Goal: Communication & Community: Answer question/provide support

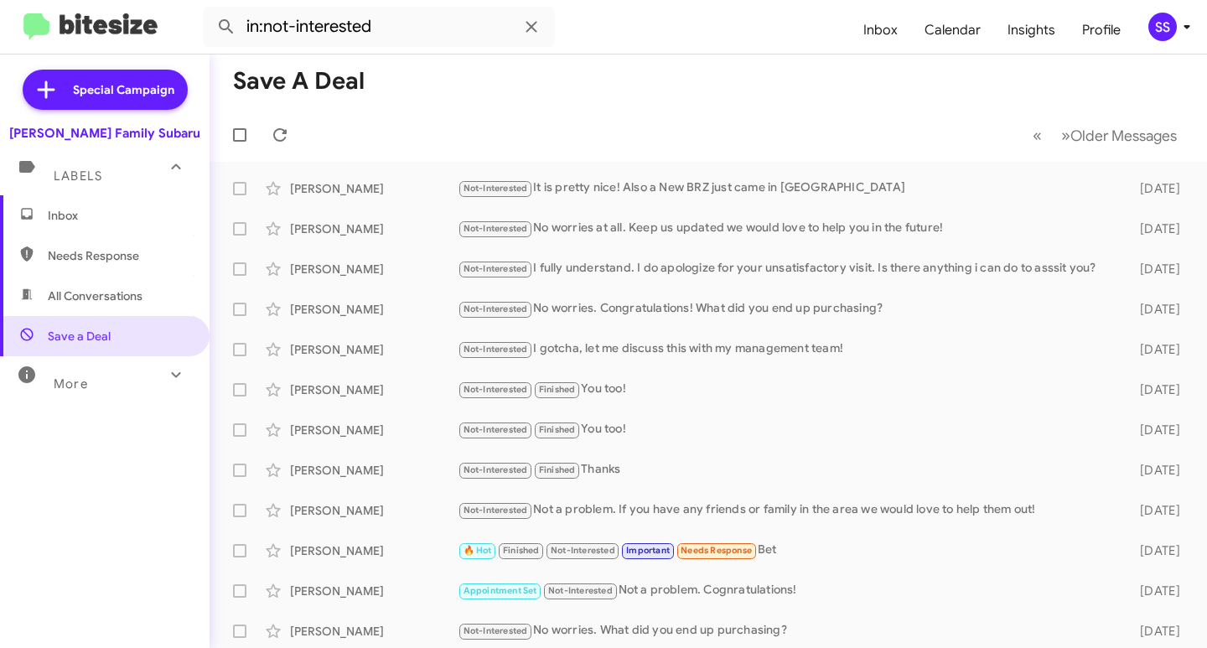
click at [116, 209] on span "Inbox" at bounding box center [119, 215] width 142 height 17
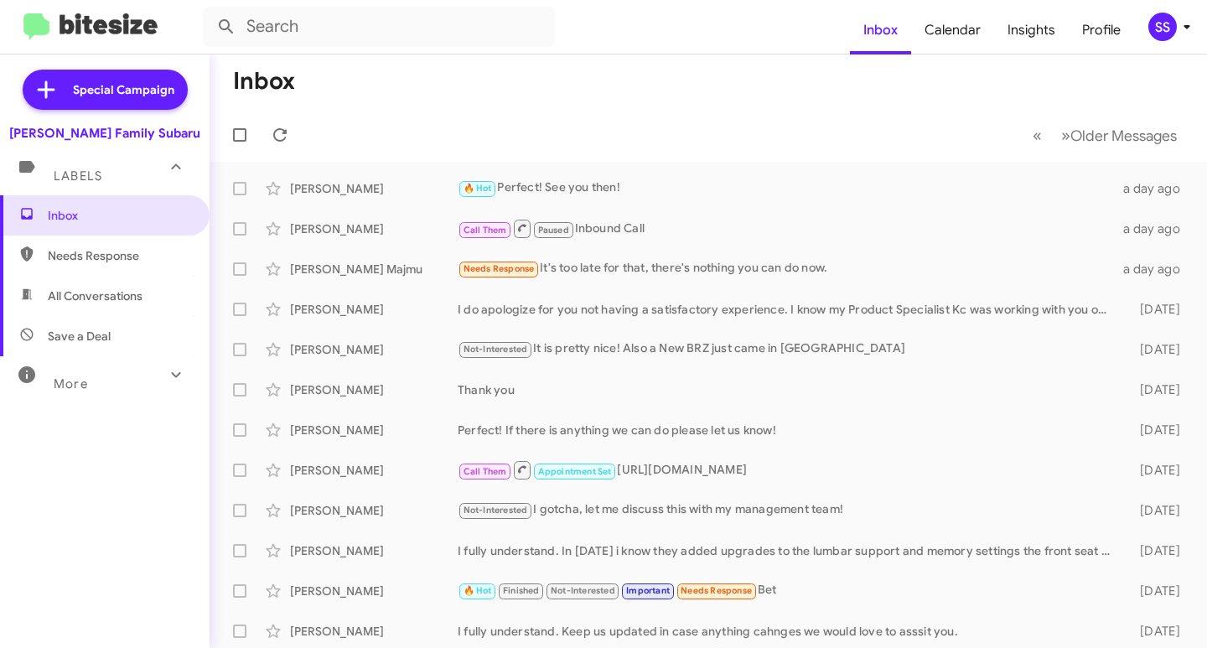
click at [87, 338] on span "Save a Deal" at bounding box center [79, 336] width 63 height 17
type input "in:not-interested"
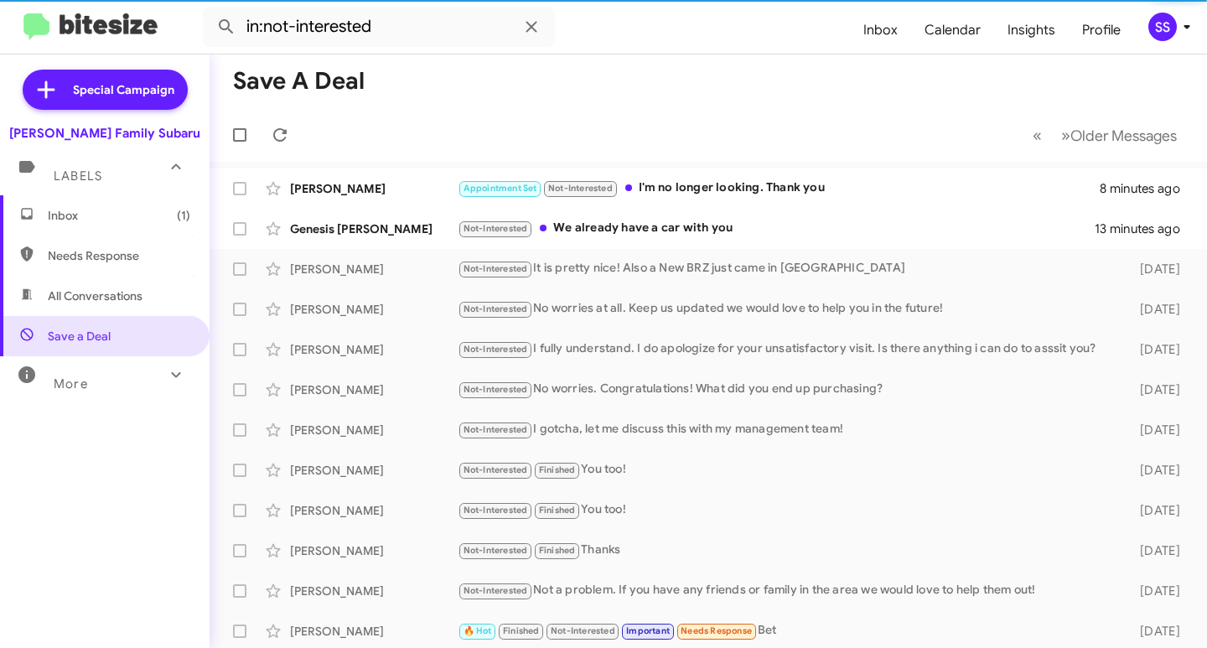
click at [111, 215] on span "Inbox (1)" at bounding box center [119, 215] width 142 height 17
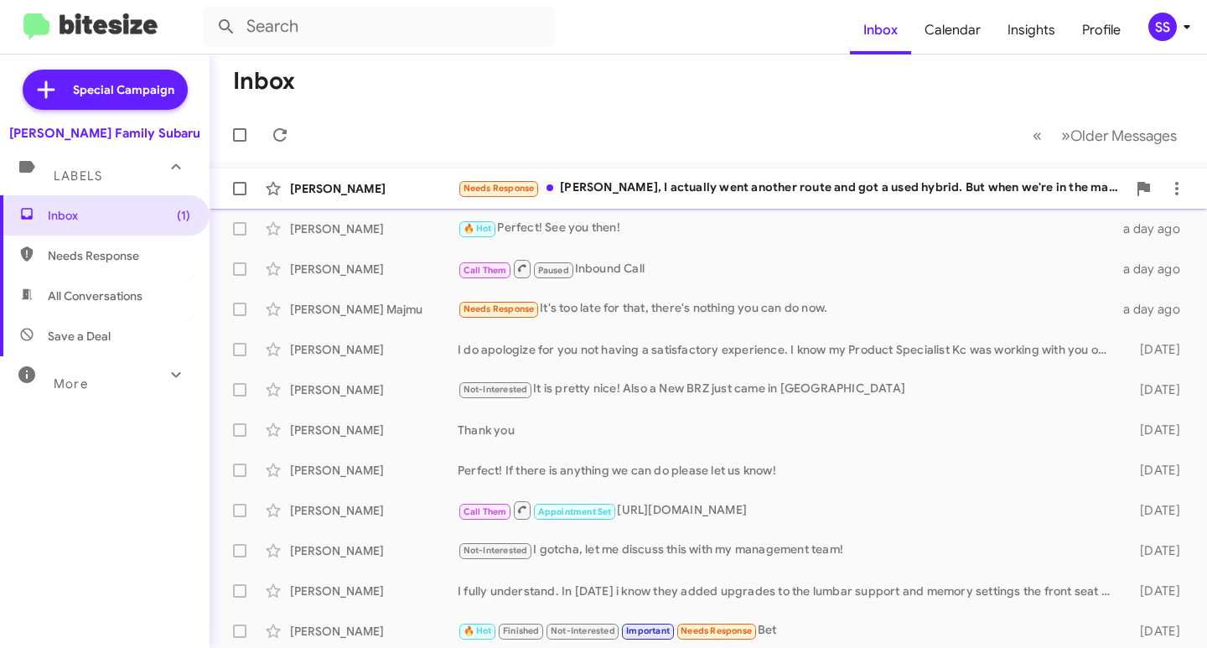
click at [489, 184] on span "Needs Response" at bounding box center [498, 188] width 71 height 11
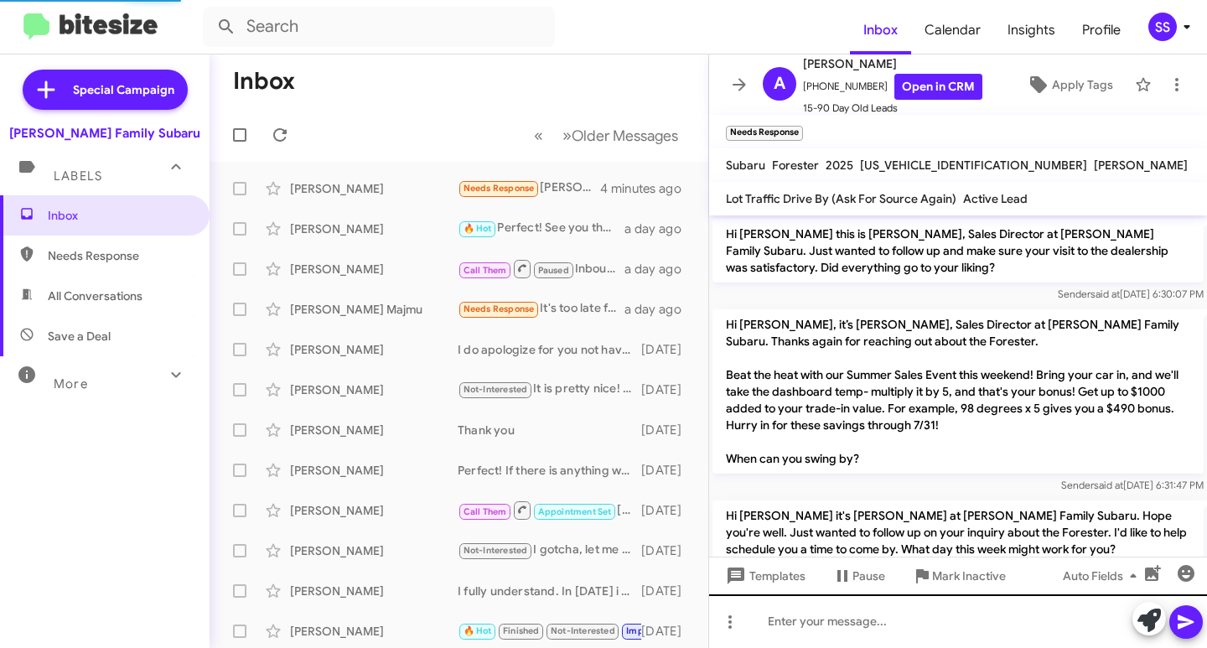
scroll to position [1147, 0]
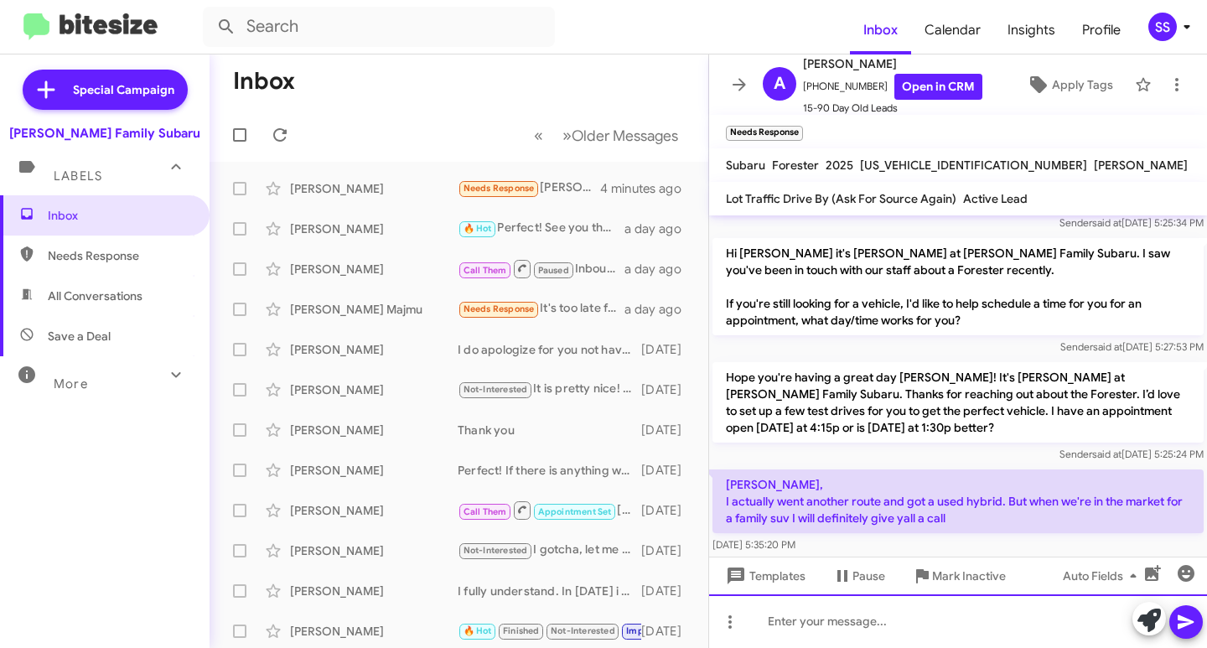
click at [831, 610] on div at bounding box center [958, 621] width 498 height 54
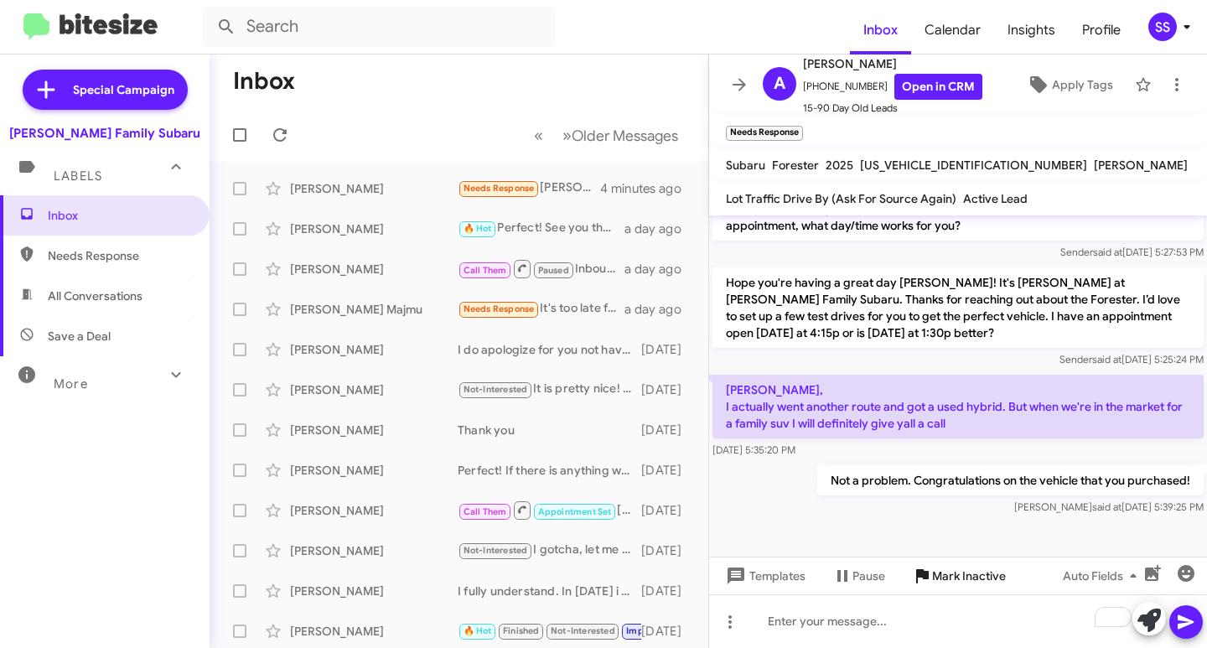
click at [985, 574] on span "Mark Inactive" at bounding box center [969, 576] width 74 height 30
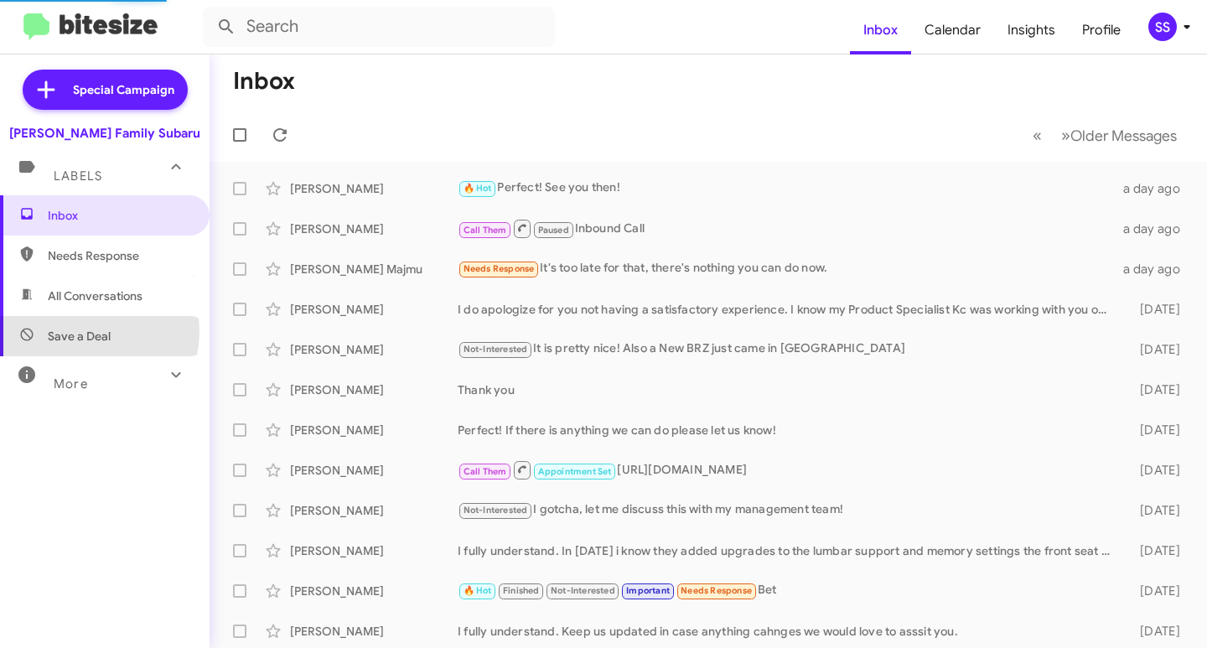
click at [82, 331] on span "Save a Deal" at bounding box center [79, 336] width 63 height 17
type input "in:not-interested"
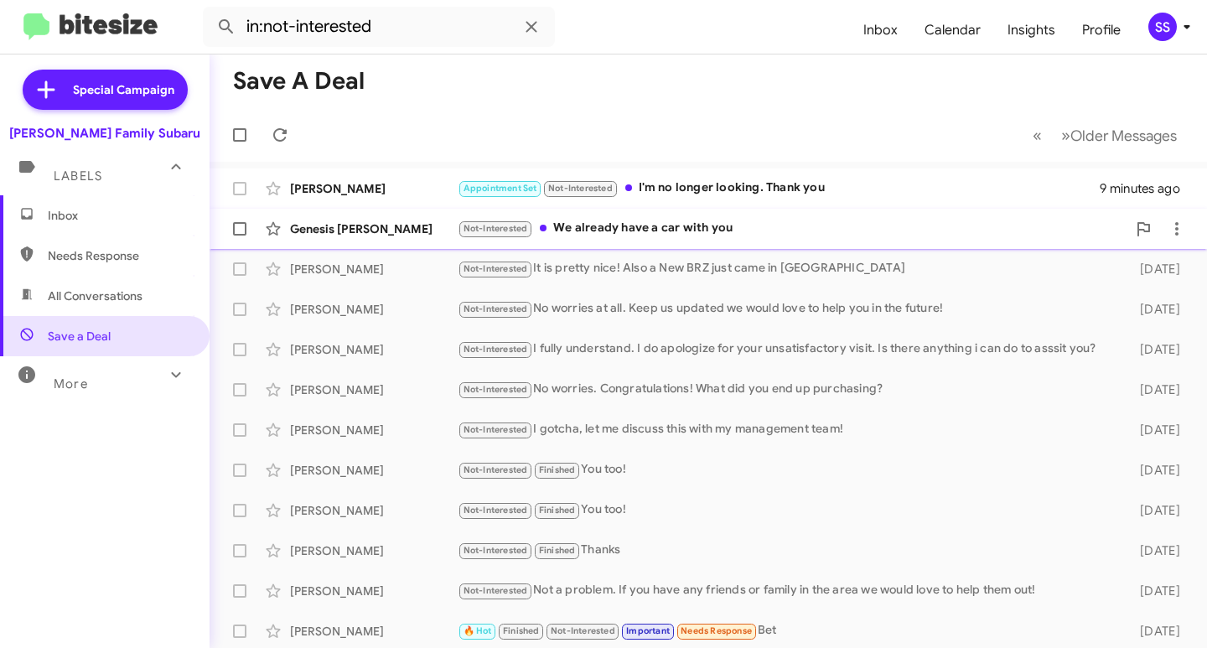
click at [634, 229] on div "Not-Interested We already have a car with you" at bounding box center [792, 228] width 669 height 19
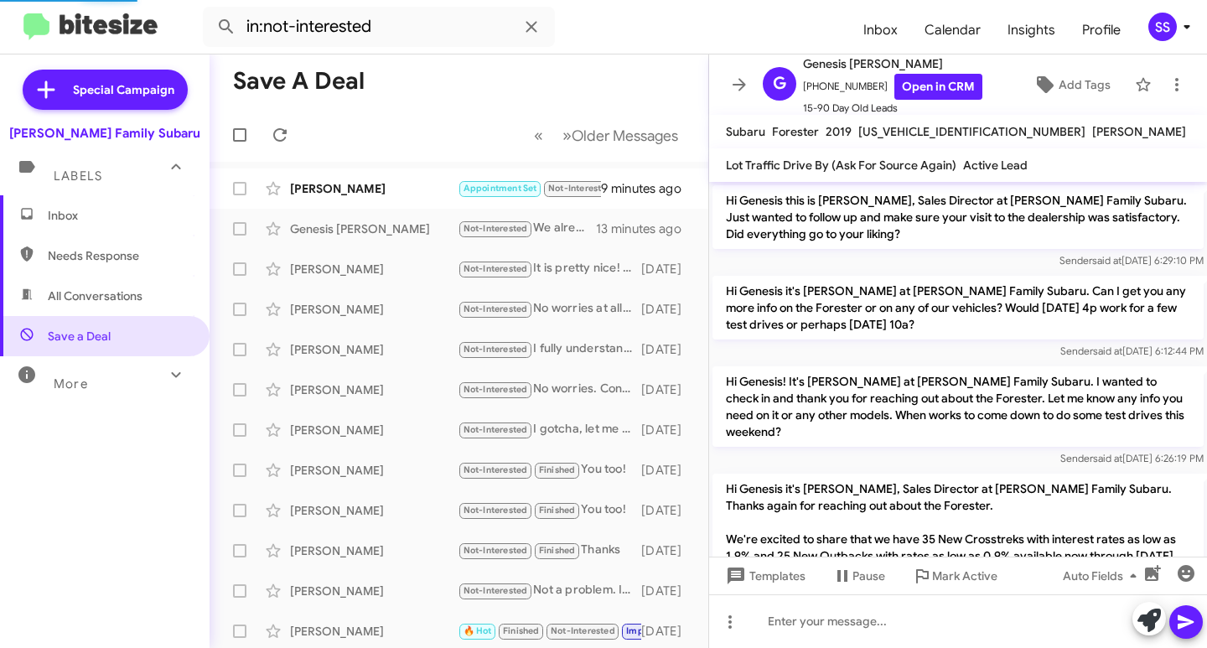
scroll to position [859, 0]
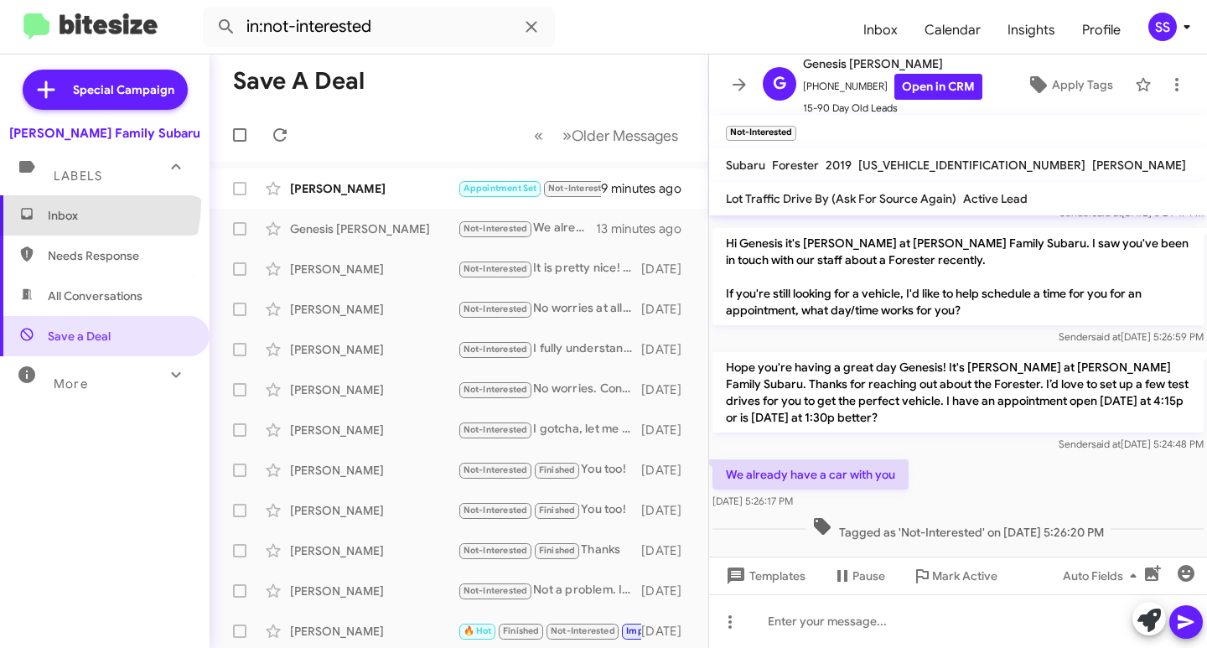
click at [53, 202] on span "Inbox" at bounding box center [105, 215] width 210 height 40
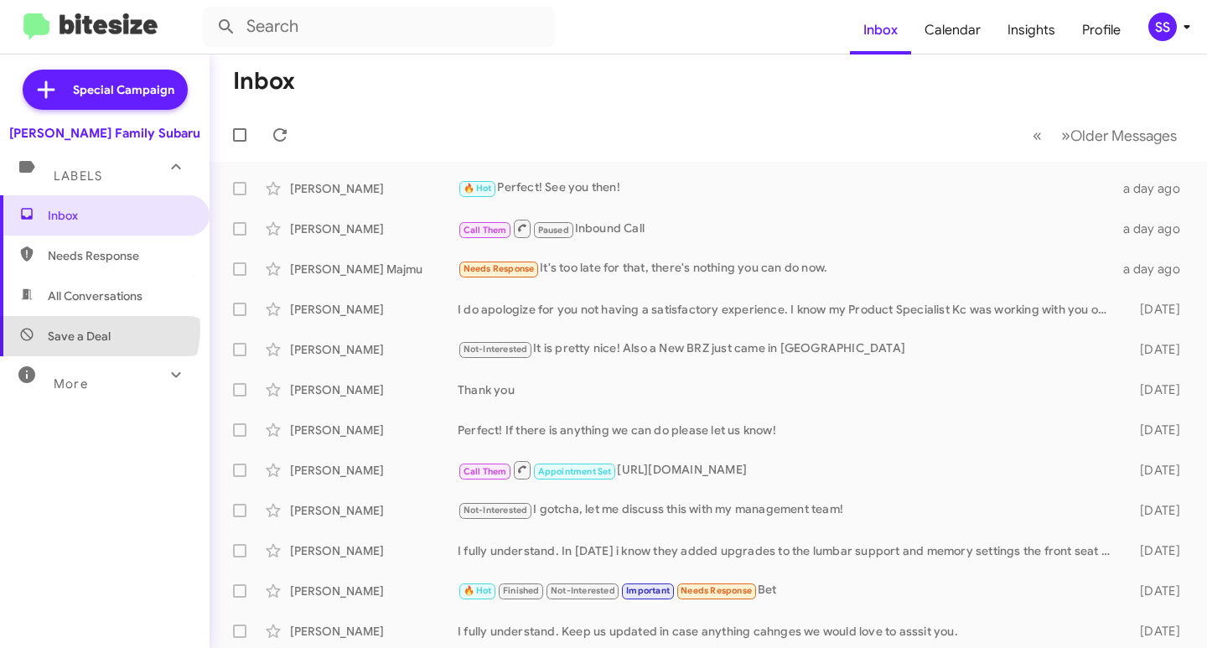
click at [95, 329] on span "Save a Deal" at bounding box center [79, 336] width 63 height 17
type input "in:not-interested"
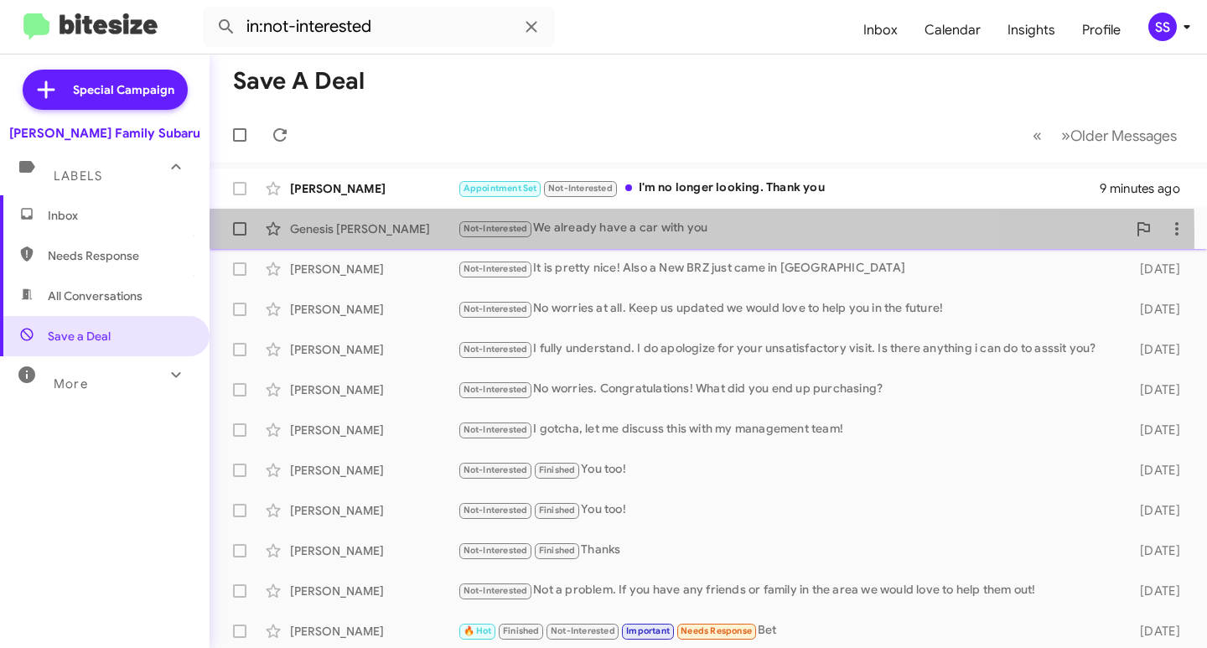
click at [351, 234] on div "Genesis [PERSON_NAME]" at bounding box center [374, 228] width 168 height 17
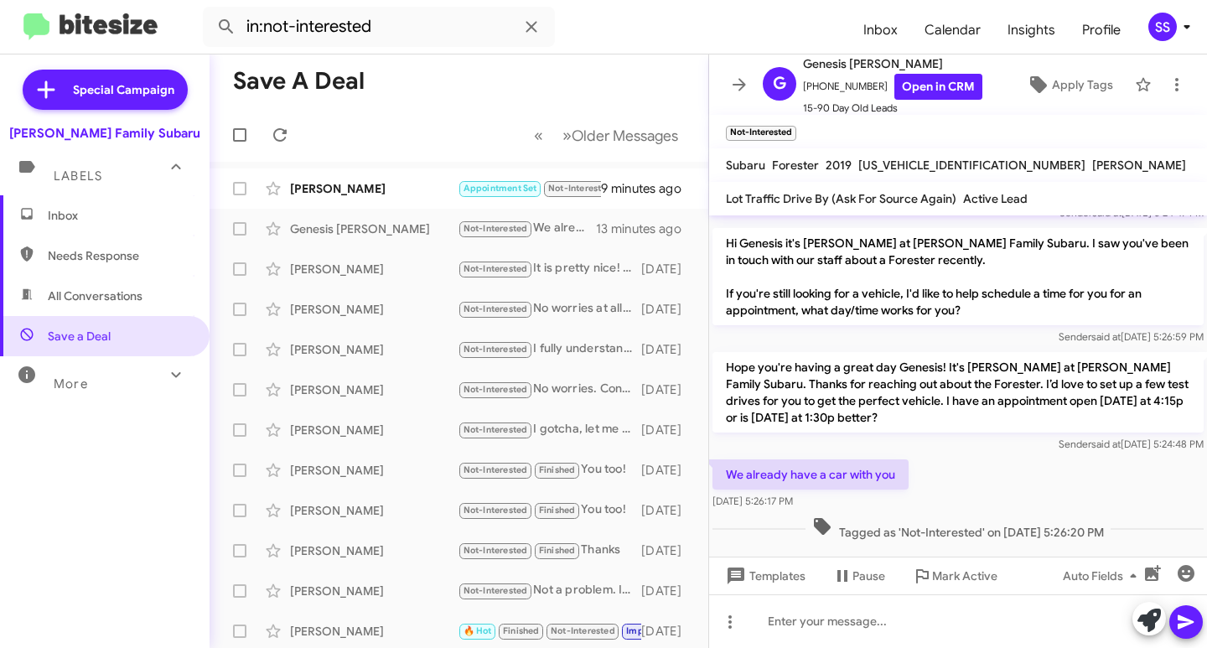
scroll to position [893, 0]
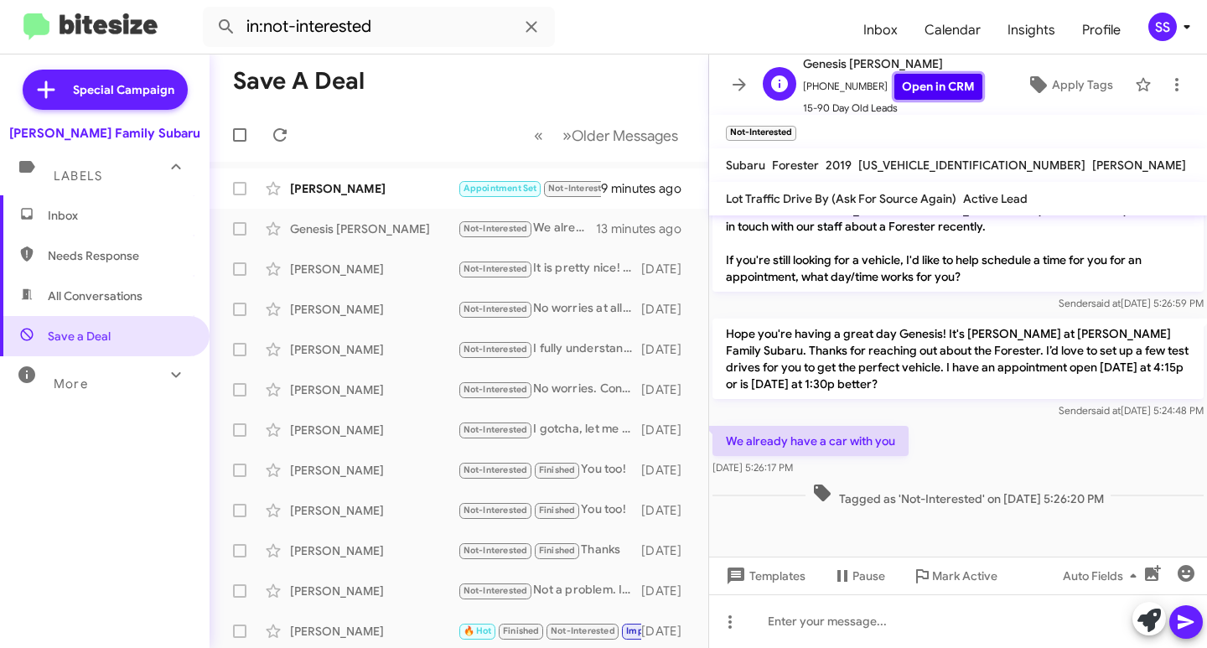
click at [929, 93] on link "Open in CRM" at bounding box center [938, 87] width 88 height 26
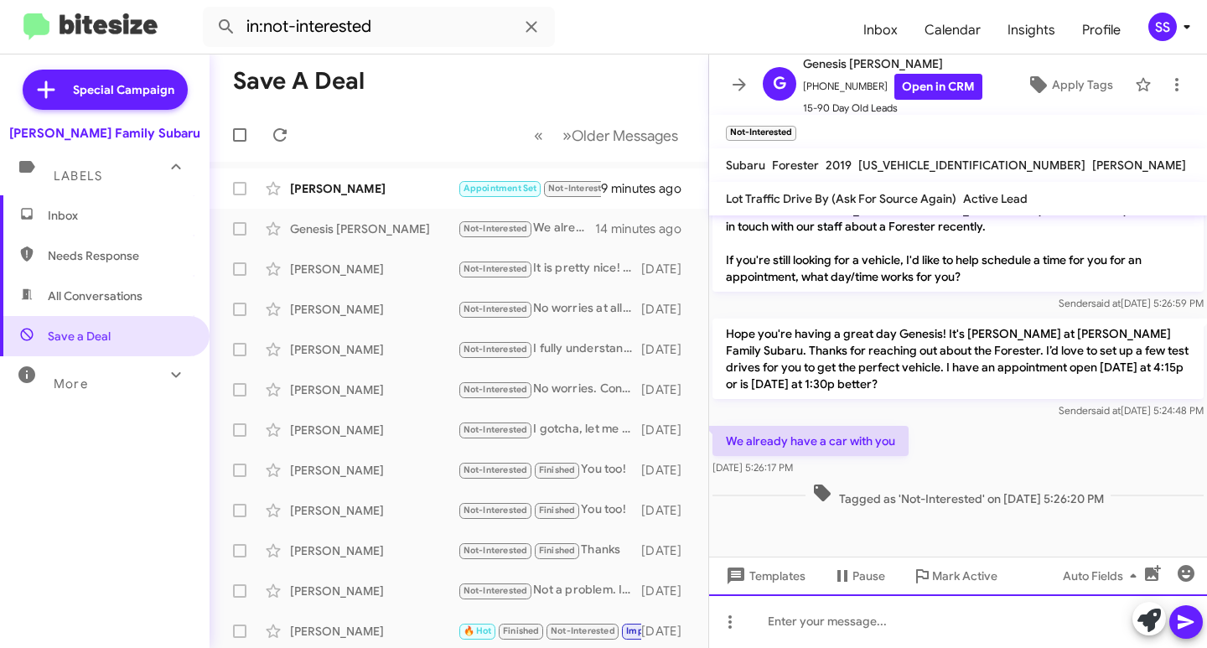
click at [846, 604] on div at bounding box center [958, 621] width 498 height 54
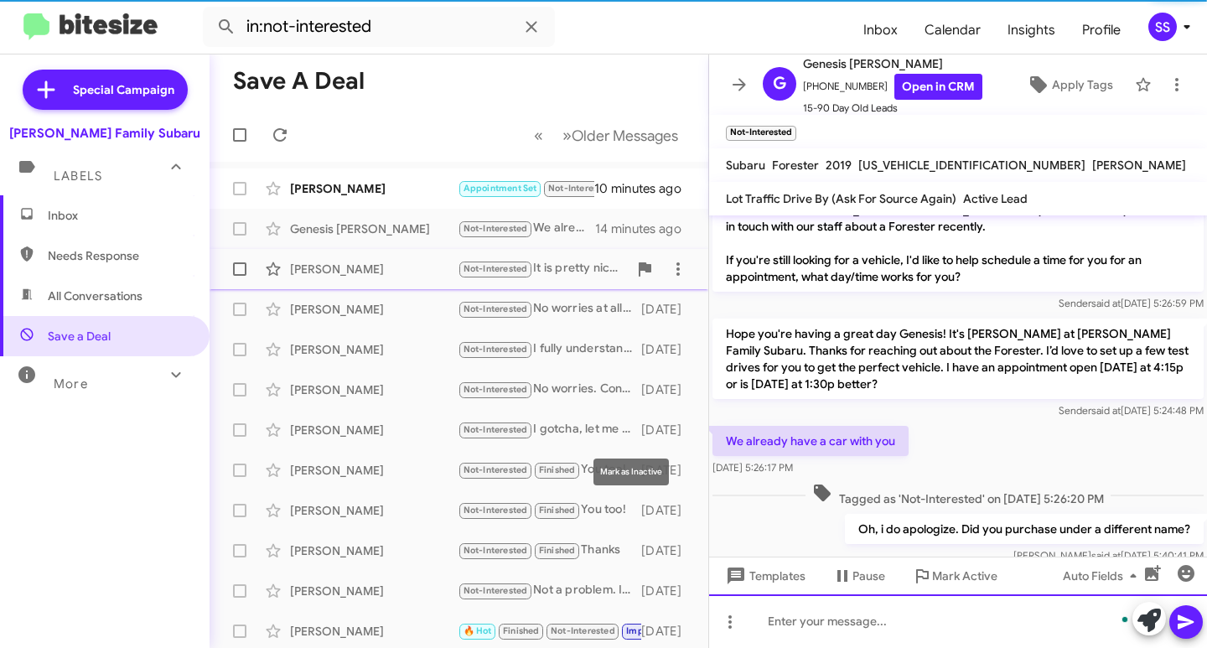
scroll to position [0, 0]
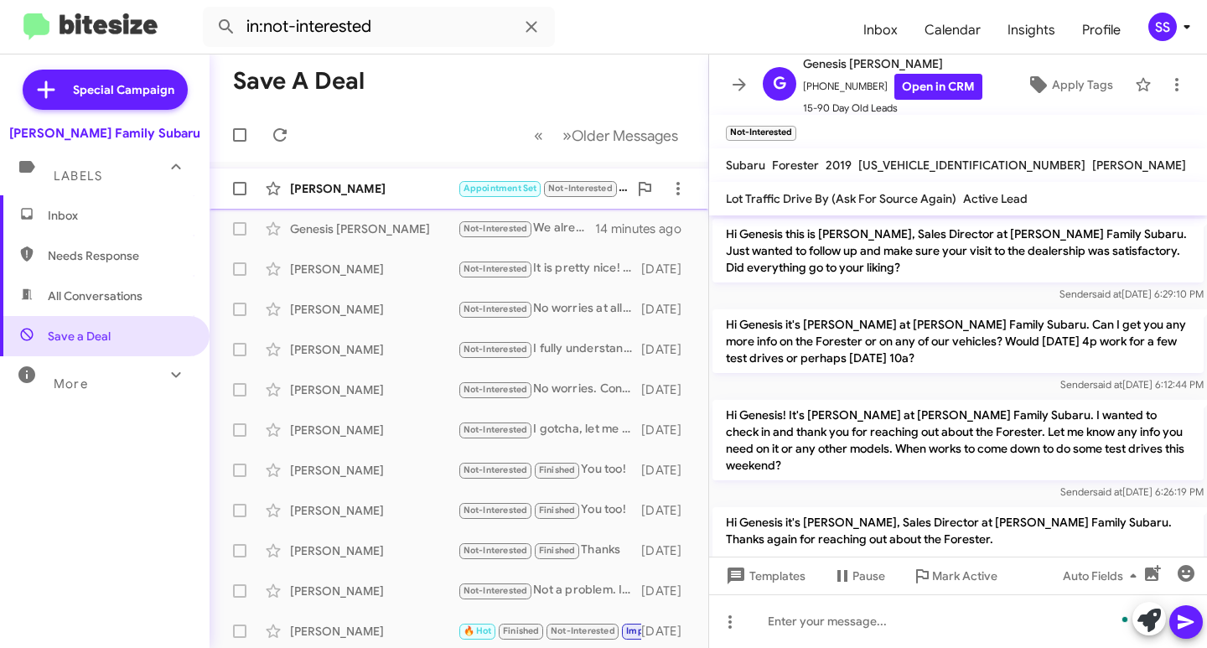
click at [390, 194] on div "[PERSON_NAME]" at bounding box center [374, 188] width 168 height 17
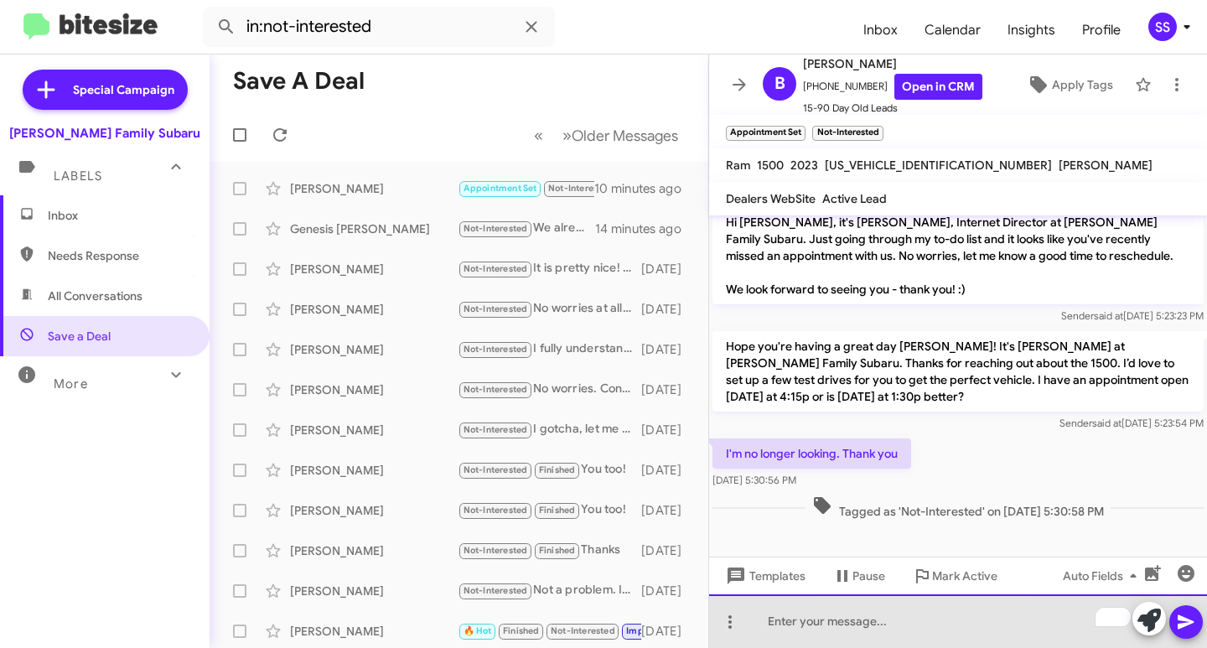
click at [905, 634] on div "To enrich screen reader interactions, please activate Accessibility in Grammarl…" at bounding box center [958, 621] width 498 height 54
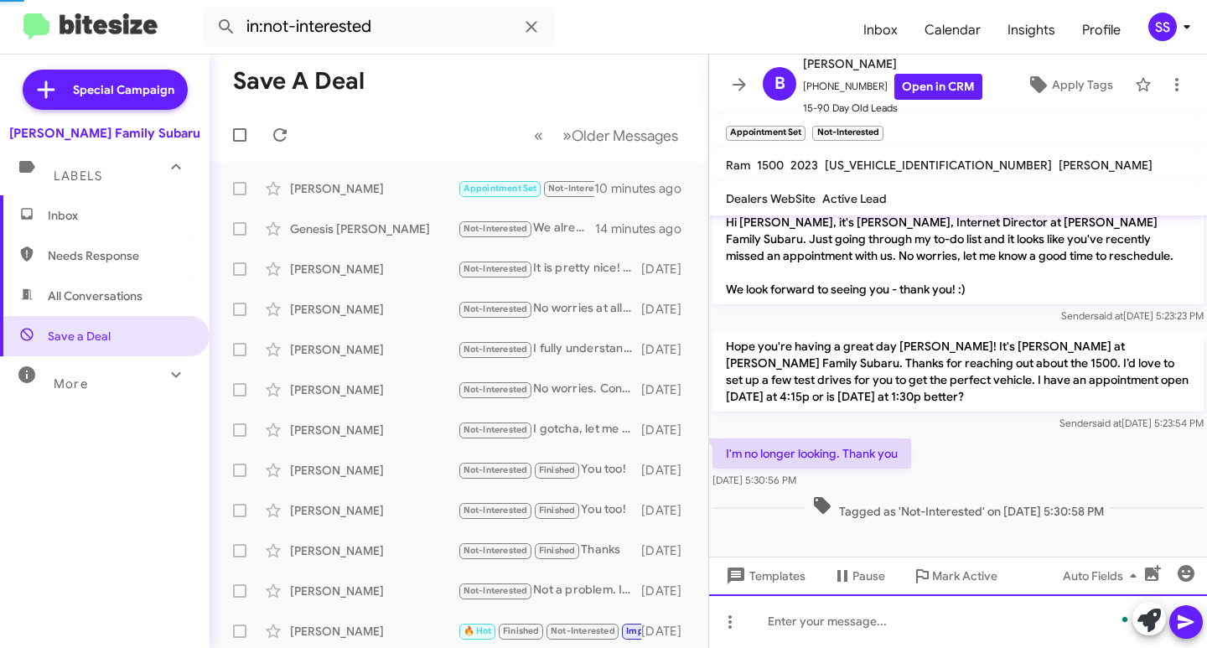
scroll to position [409, 0]
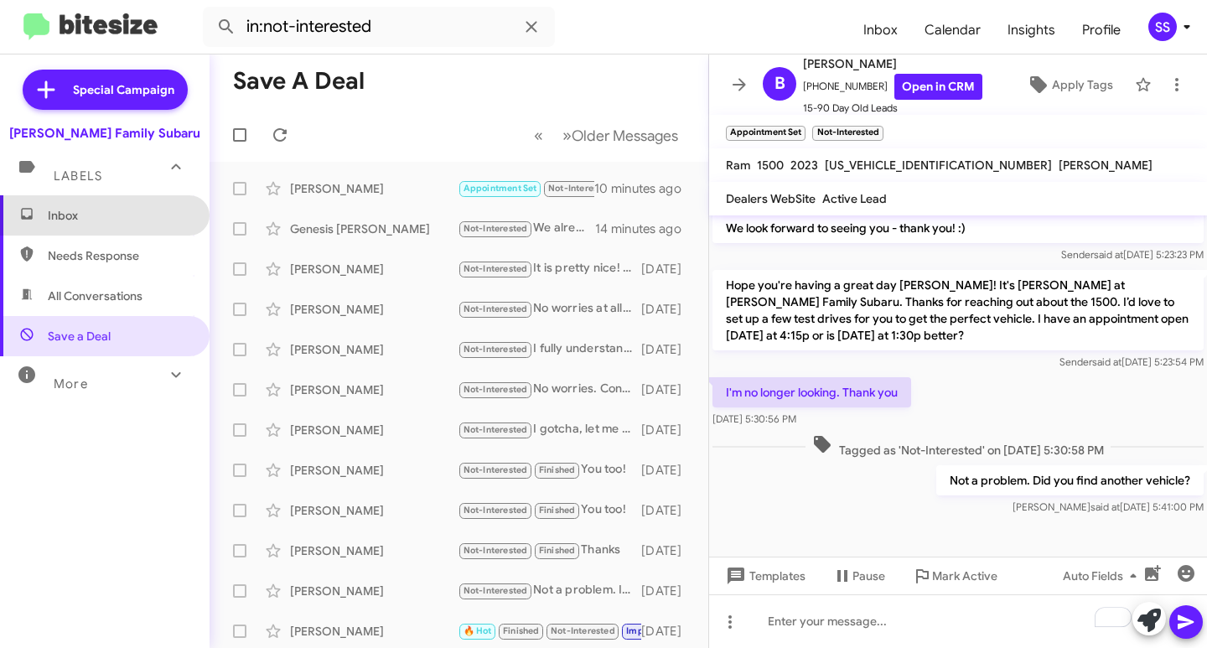
click at [130, 203] on span "Inbox" at bounding box center [105, 215] width 210 height 40
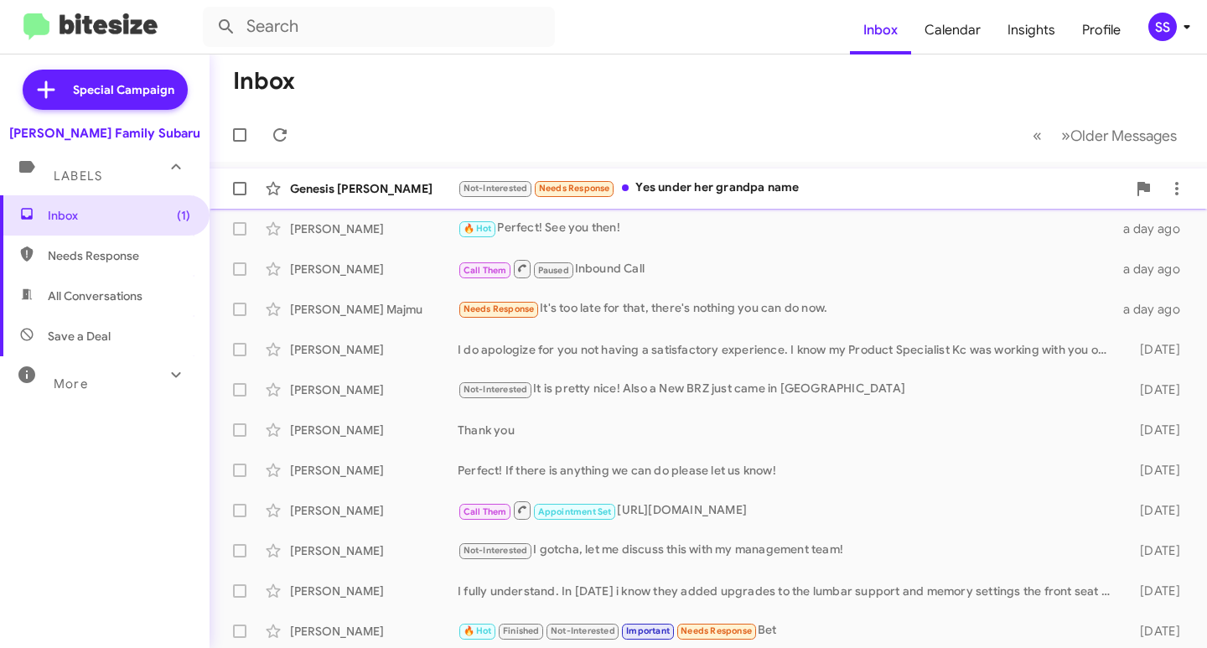
click at [702, 187] on div "Not-Interested Needs Response Yes under her grandpa name" at bounding box center [792, 188] width 669 height 19
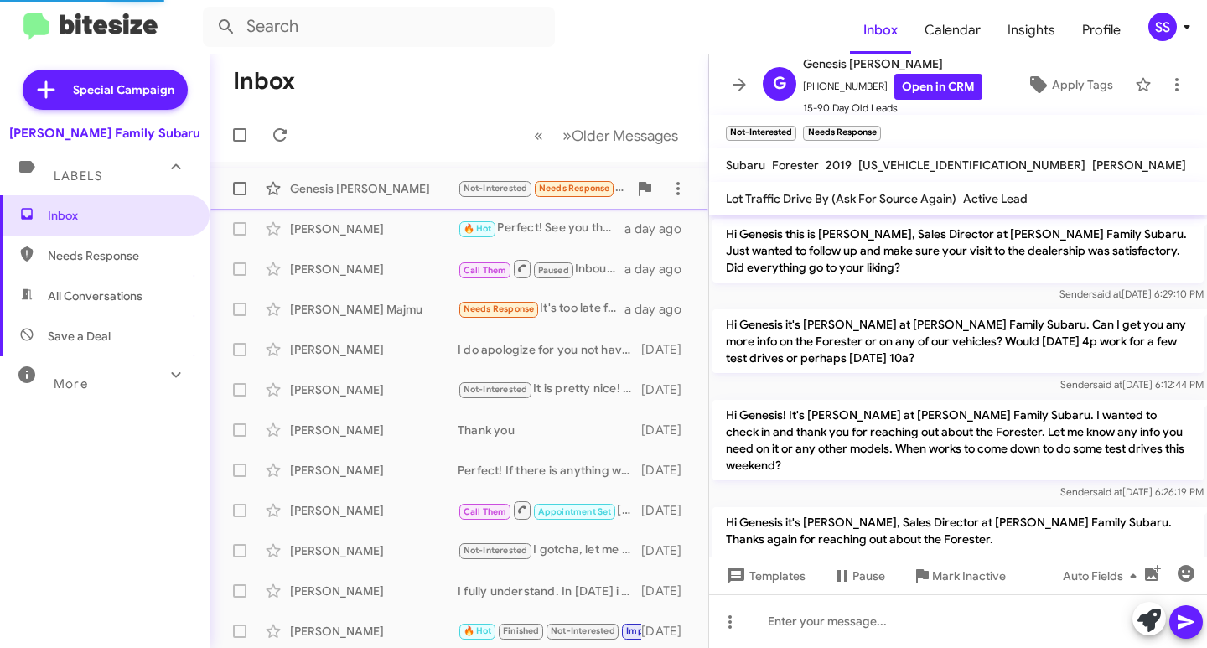
scroll to position [981, 0]
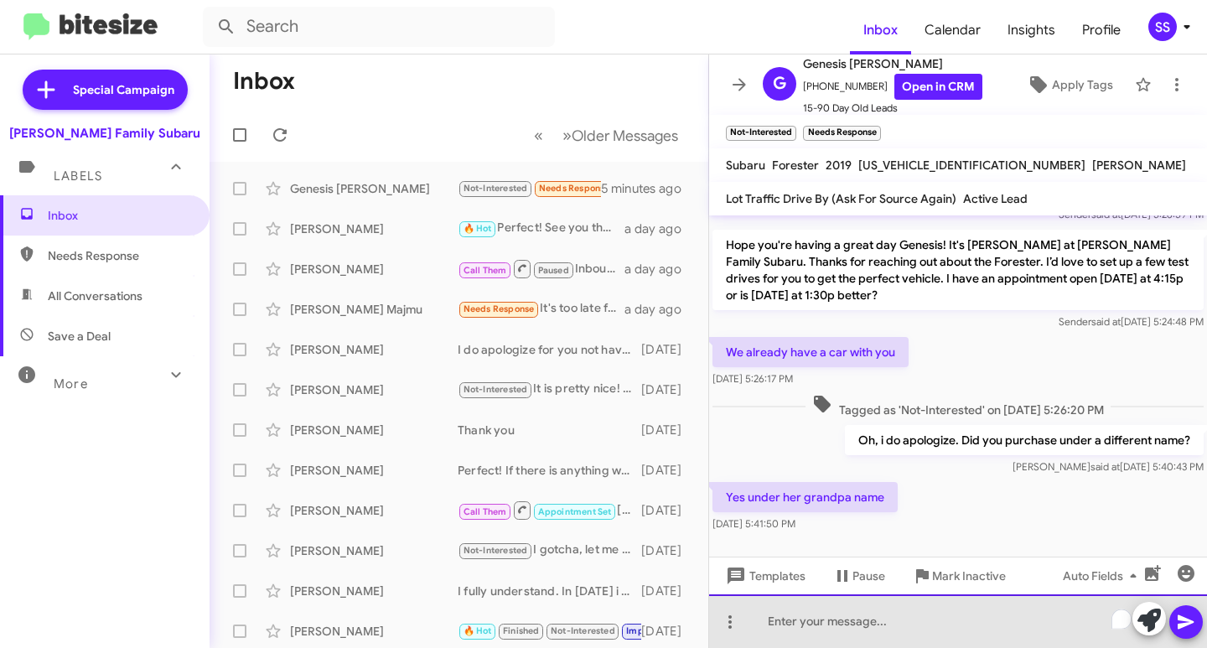
click at [859, 624] on div "To enrich screen reader interactions, please activate Accessibility in Grammarl…" at bounding box center [958, 621] width 498 height 54
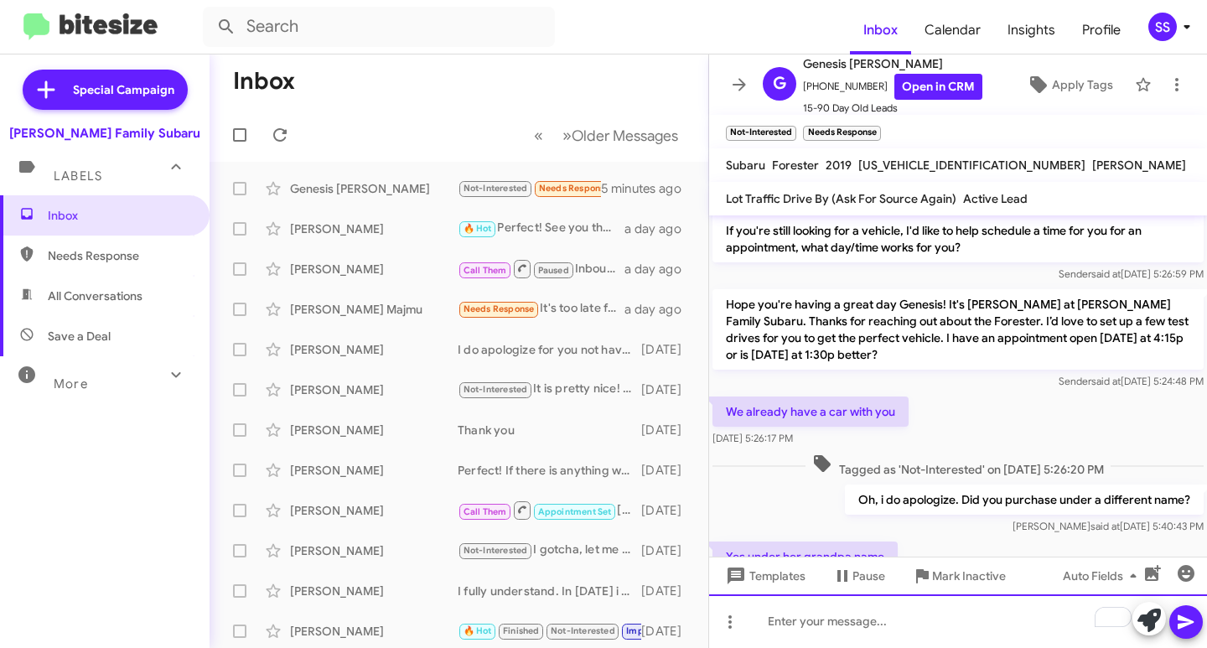
scroll to position [1076, 0]
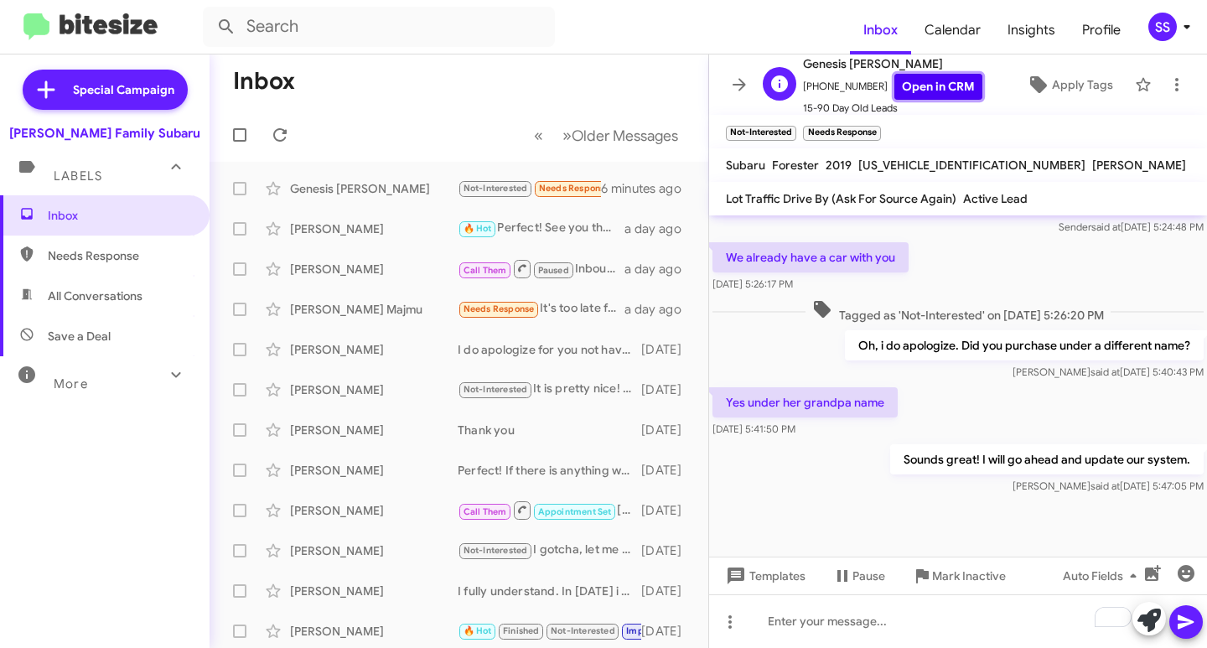
click at [901, 86] on link "Open in CRM" at bounding box center [938, 87] width 88 height 26
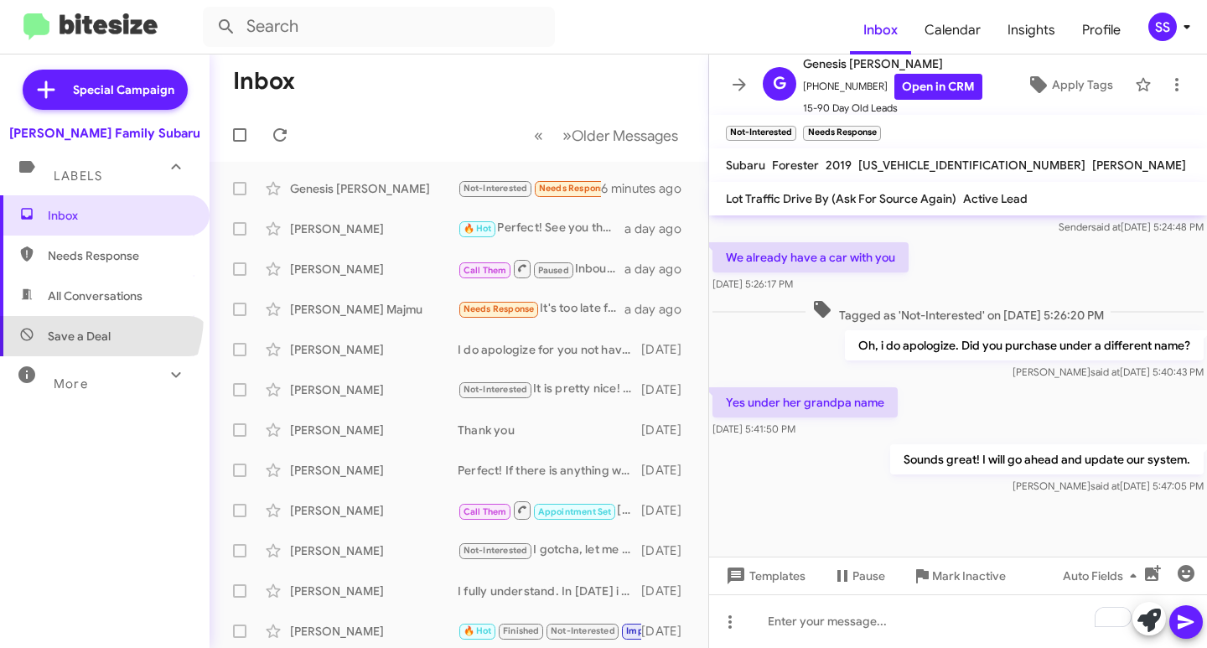
click at [77, 316] on span "Save a Deal" at bounding box center [105, 336] width 210 height 40
type input "in:not-interested"
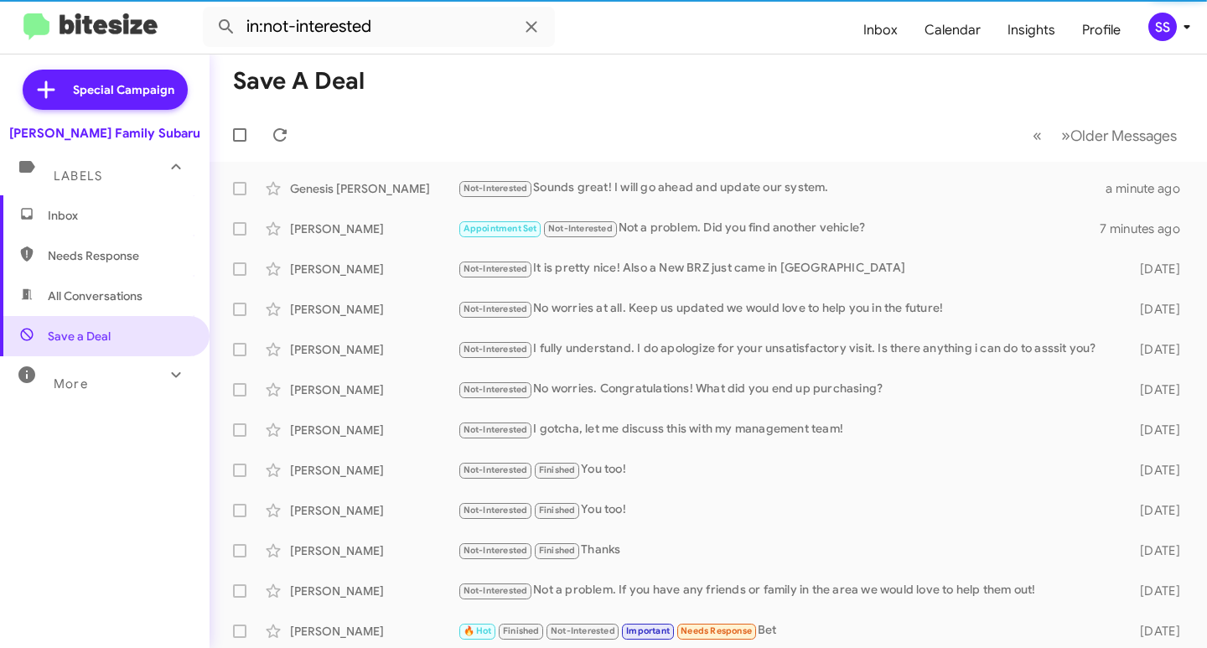
click at [96, 214] on span "Inbox" at bounding box center [119, 215] width 142 height 17
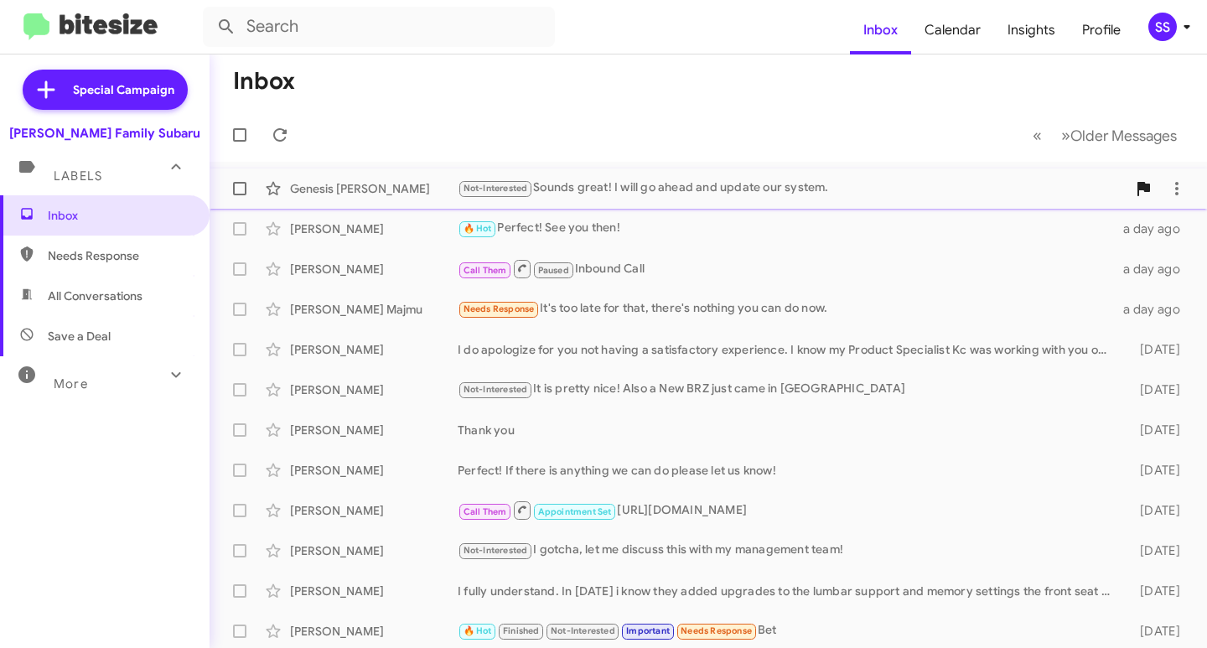
click at [644, 192] on div "Not-Interested Sounds great! I will go ahead and update our system." at bounding box center [792, 188] width 669 height 19
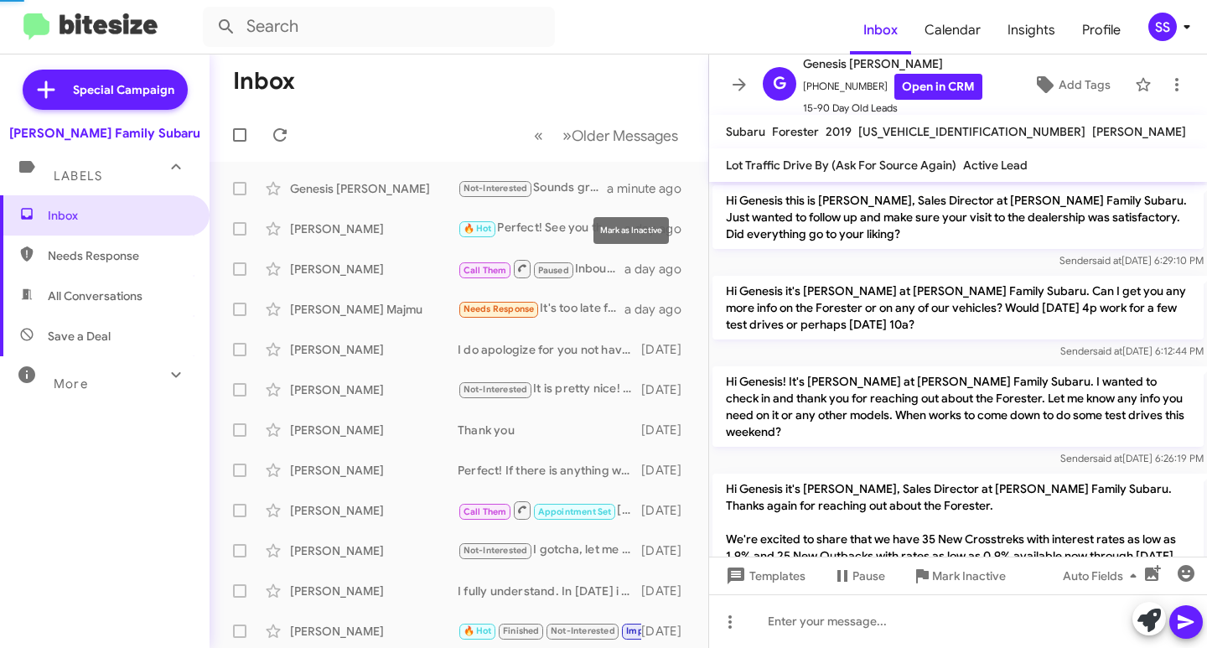
scroll to position [1043, 0]
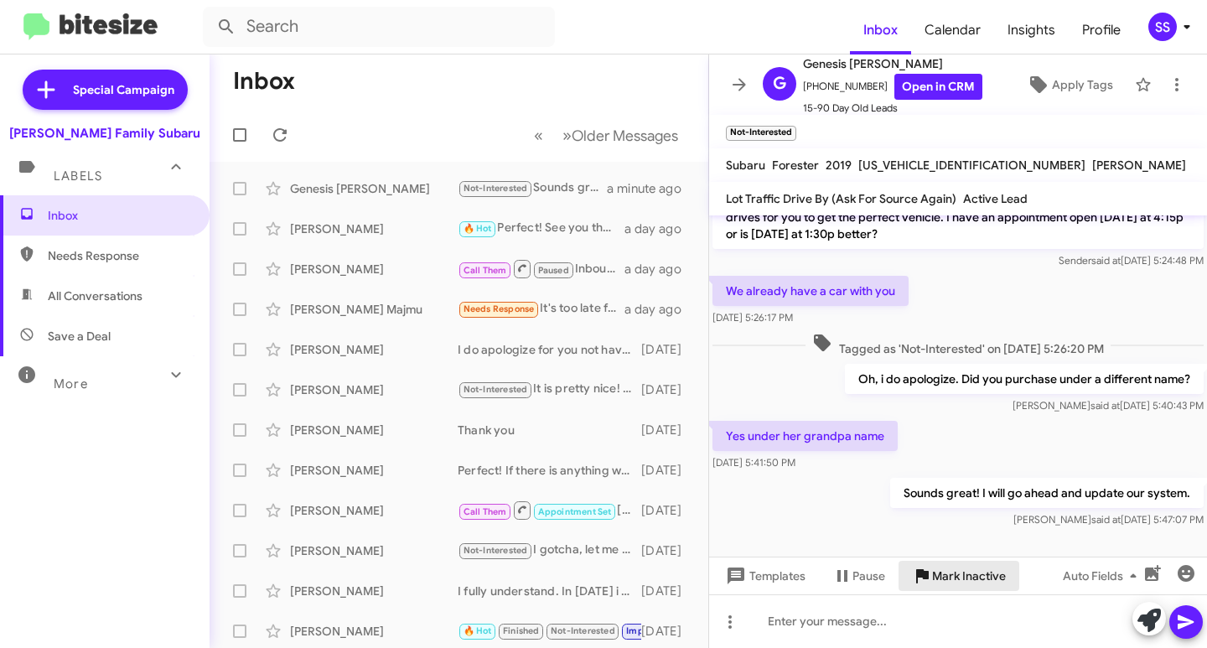
click at [978, 572] on span "Mark Inactive" at bounding box center [969, 576] width 74 height 30
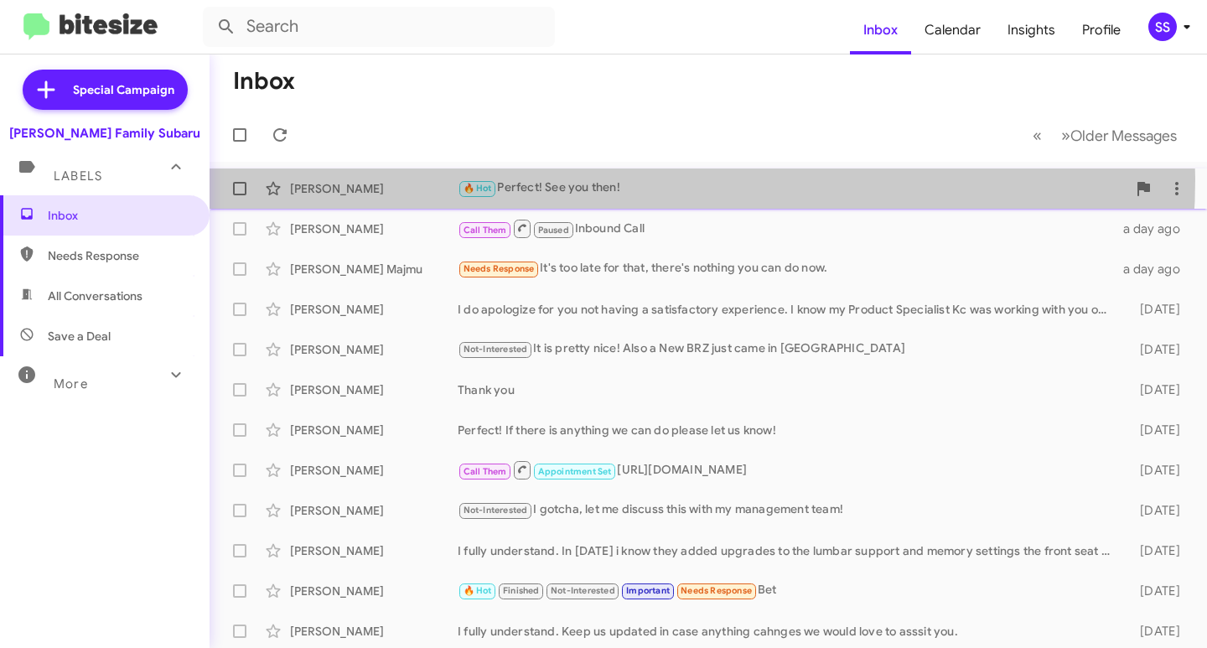
click at [600, 179] on div "🔥 Hot Perfect! See you then!" at bounding box center [792, 188] width 669 height 19
